Goal: Transaction & Acquisition: Purchase product/service

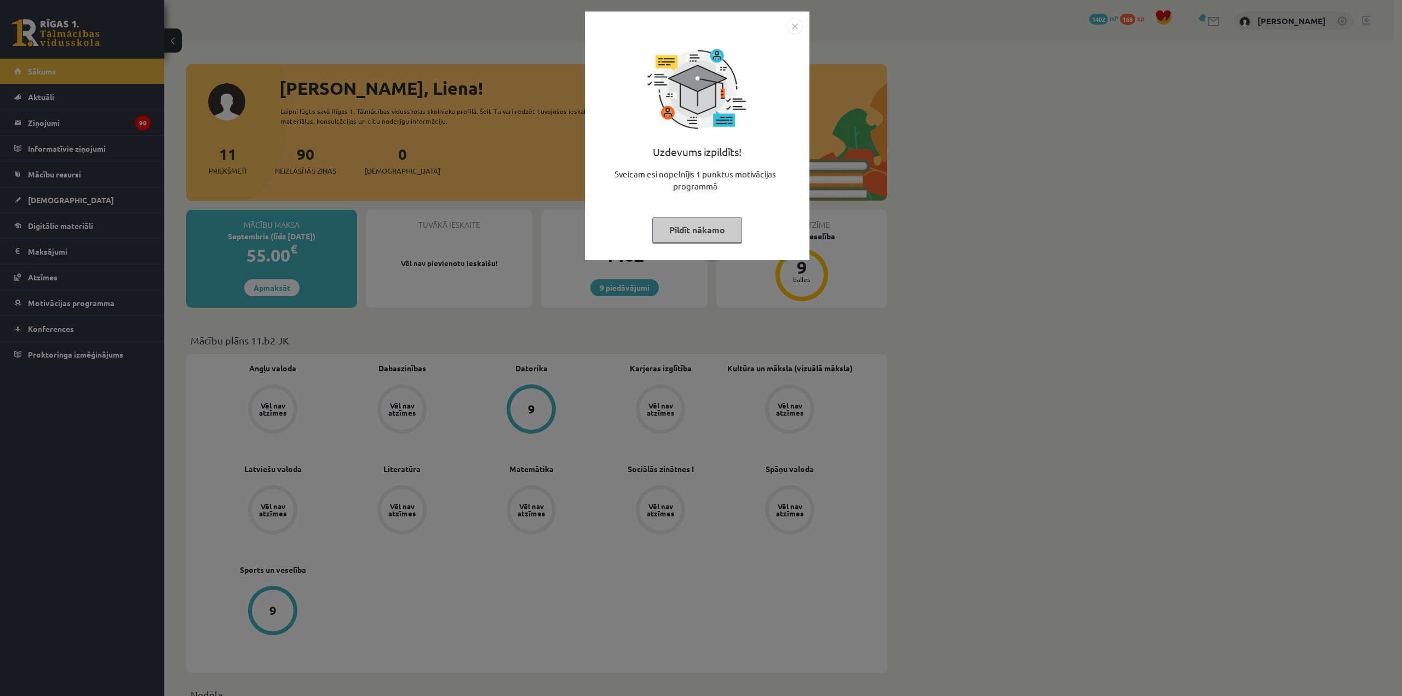
click at [789, 25] on img "Close" at bounding box center [795, 26] width 16 height 16
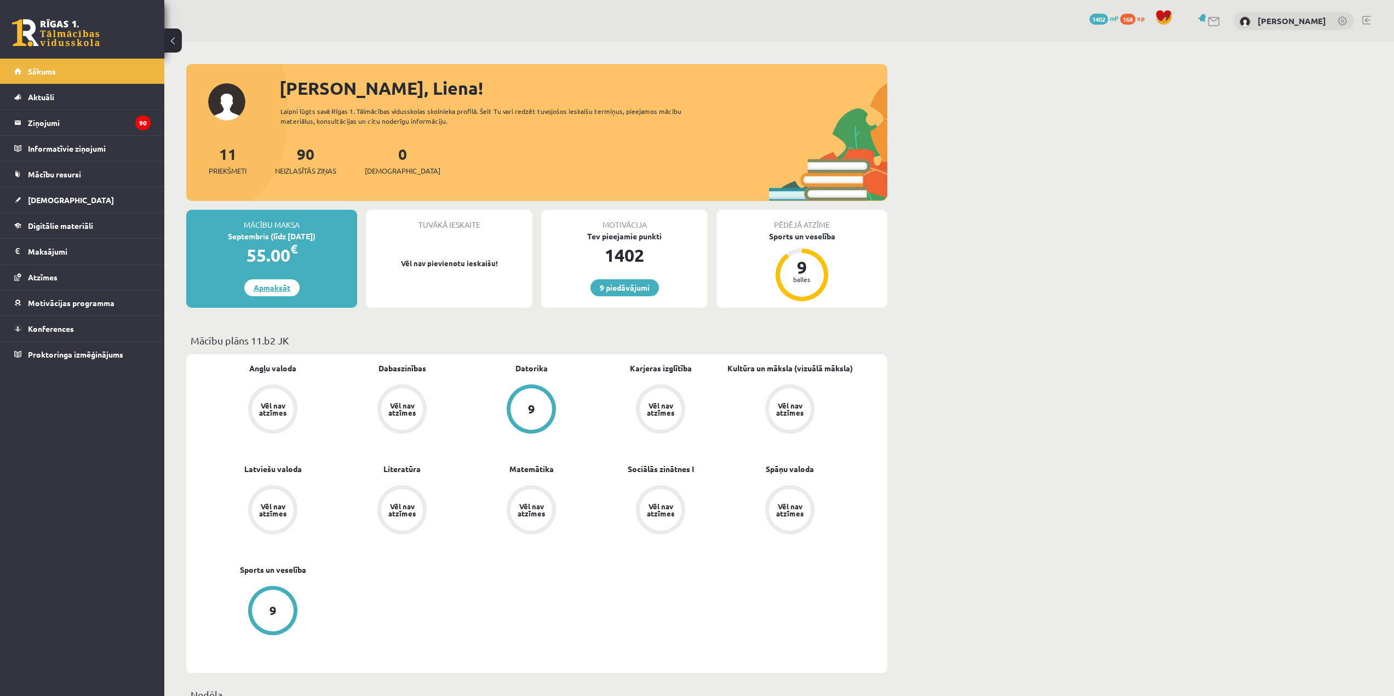
click at [288, 286] on link "Apmaksāt" at bounding box center [271, 287] width 55 height 17
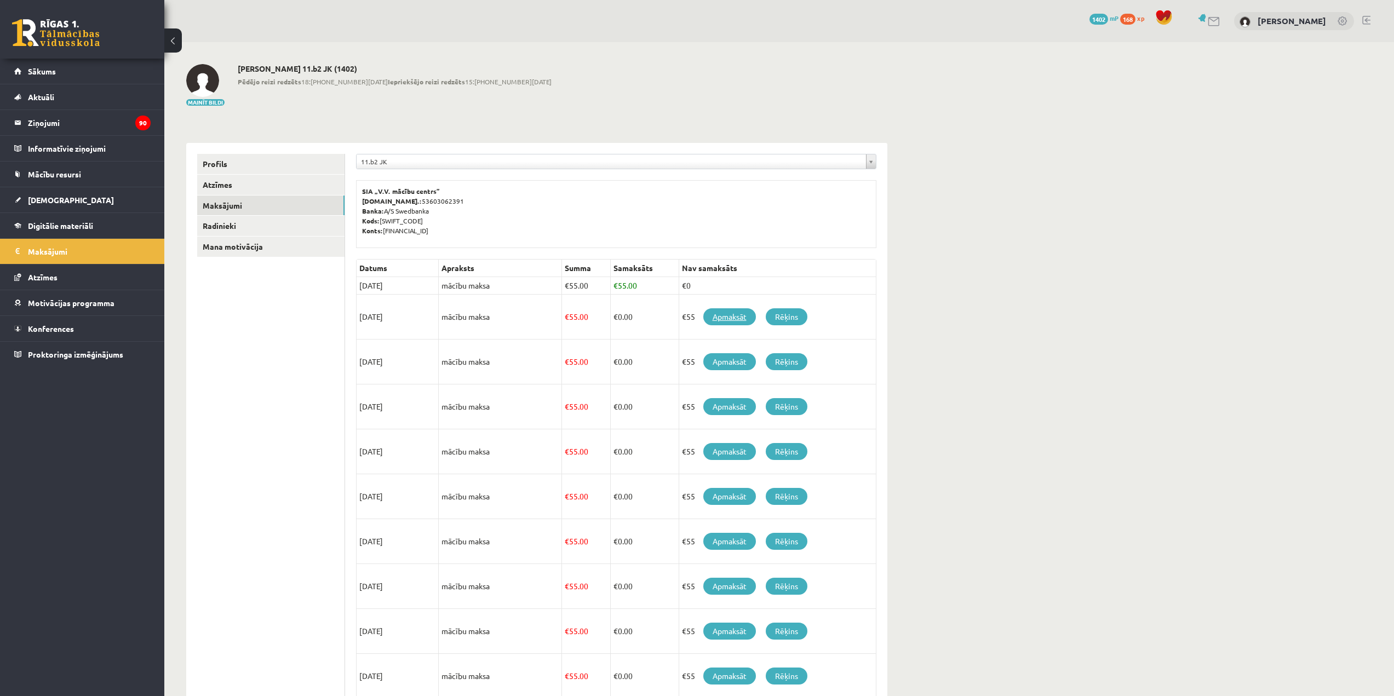
click at [735, 316] on link "Apmaksāt" at bounding box center [729, 316] width 53 height 17
